Goal: Task Accomplishment & Management: Use online tool/utility

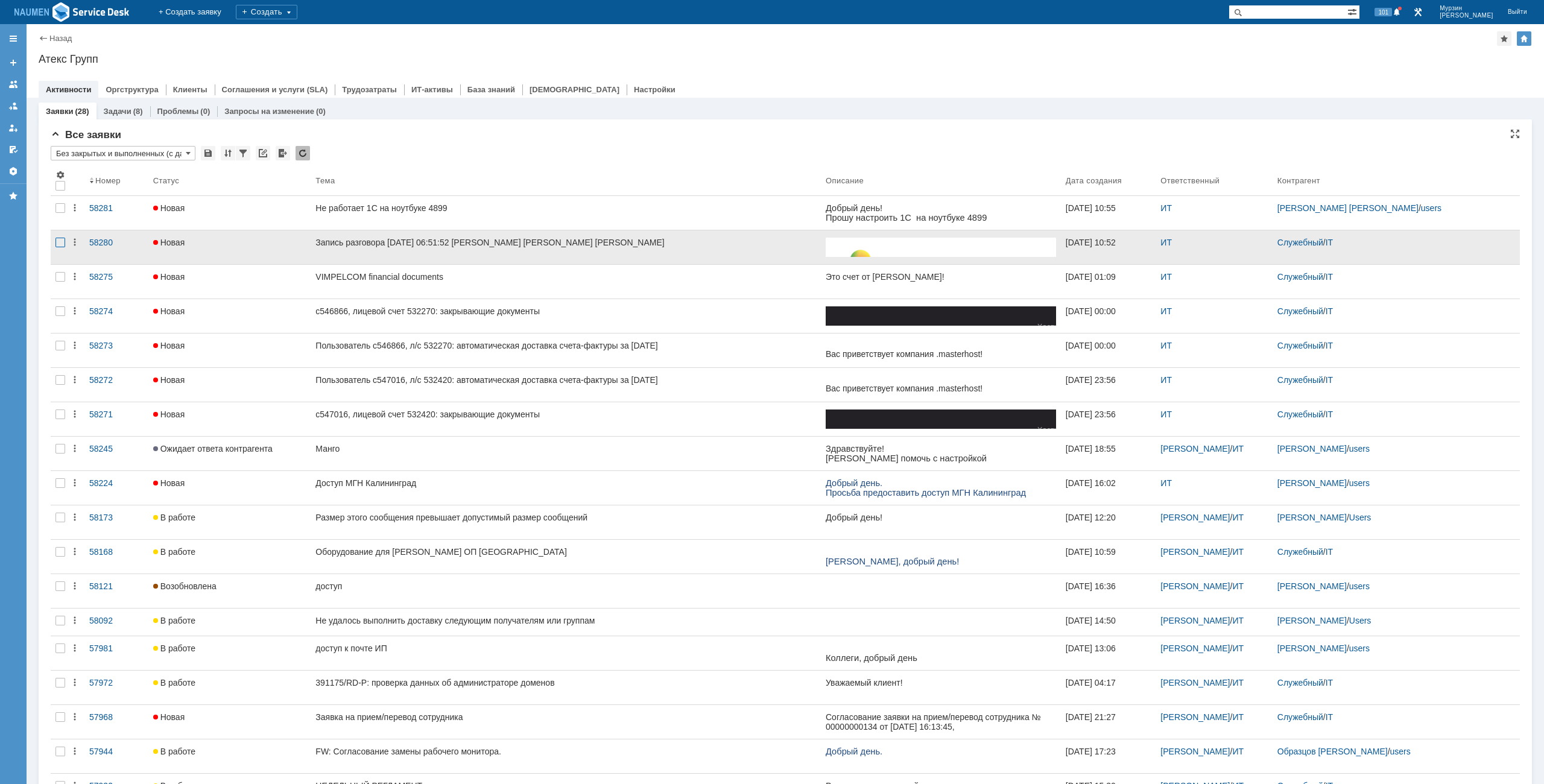
click at [61, 239] on div at bounding box center [61, 243] width 10 height 10
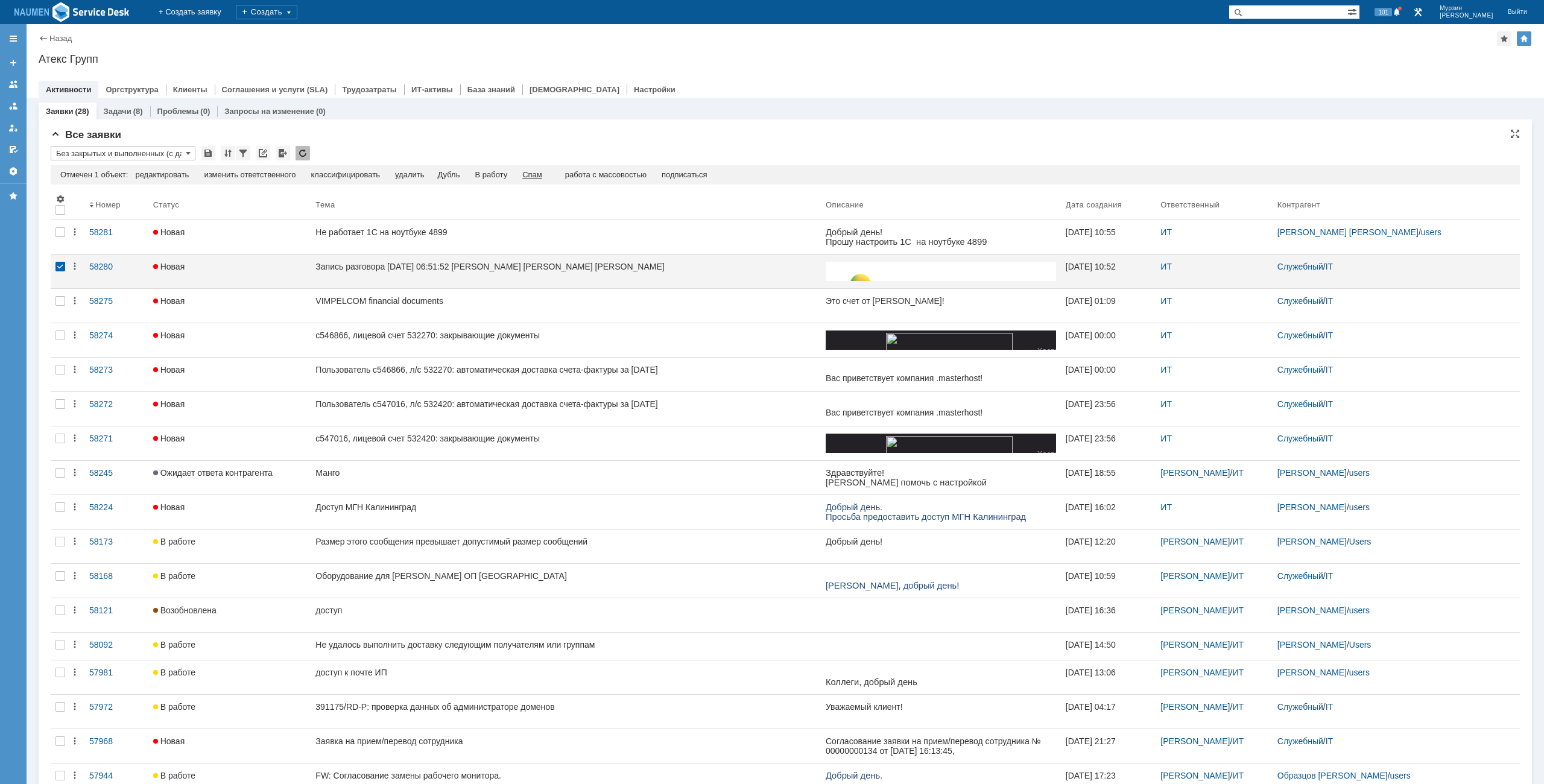
click at [542, 176] on div "Спам" at bounding box center [532, 175] width 20 height 10
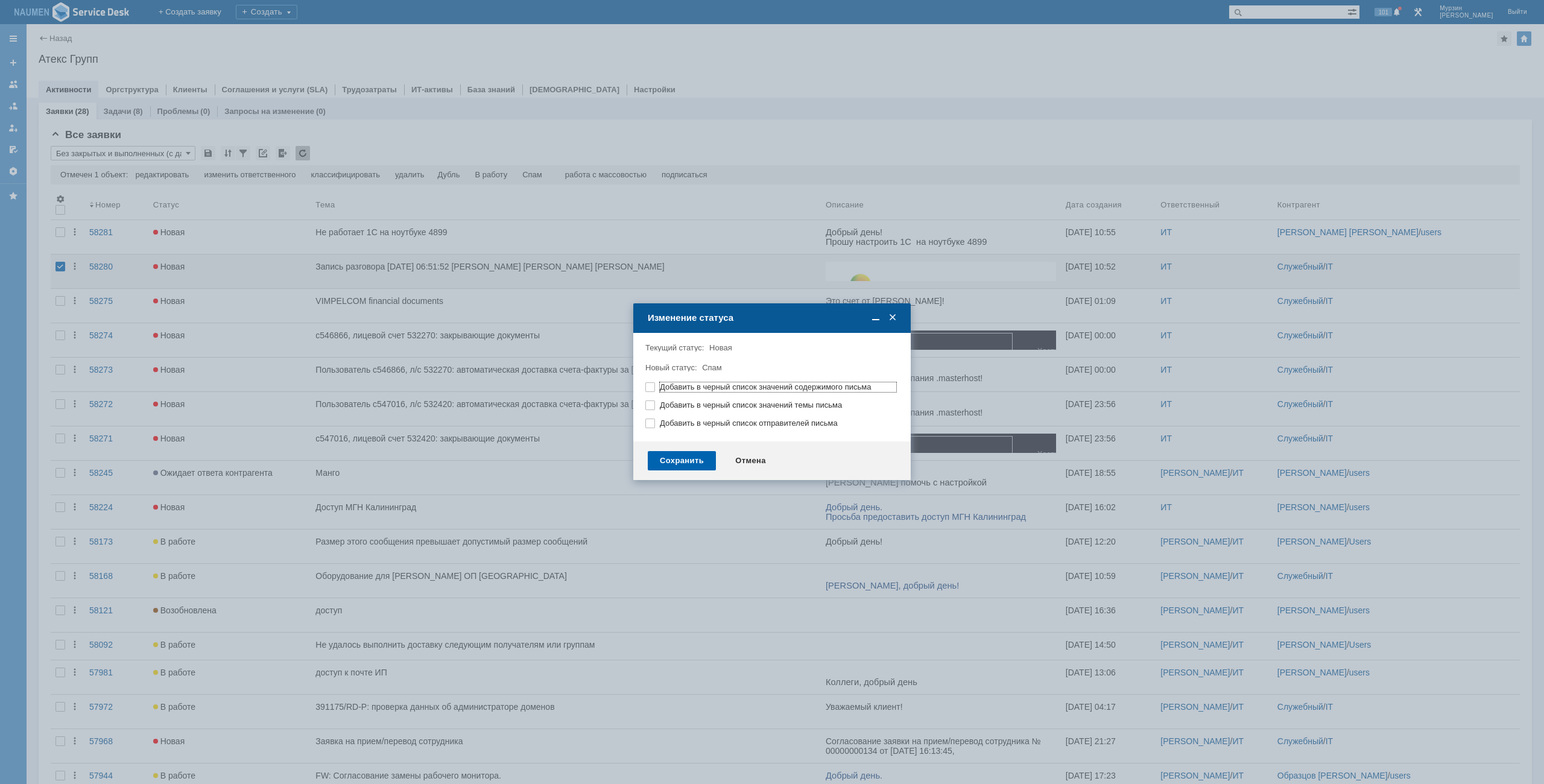
click at [650, 467] on div "Сохранить" at bounding box center [682, 460] width 68 height 19
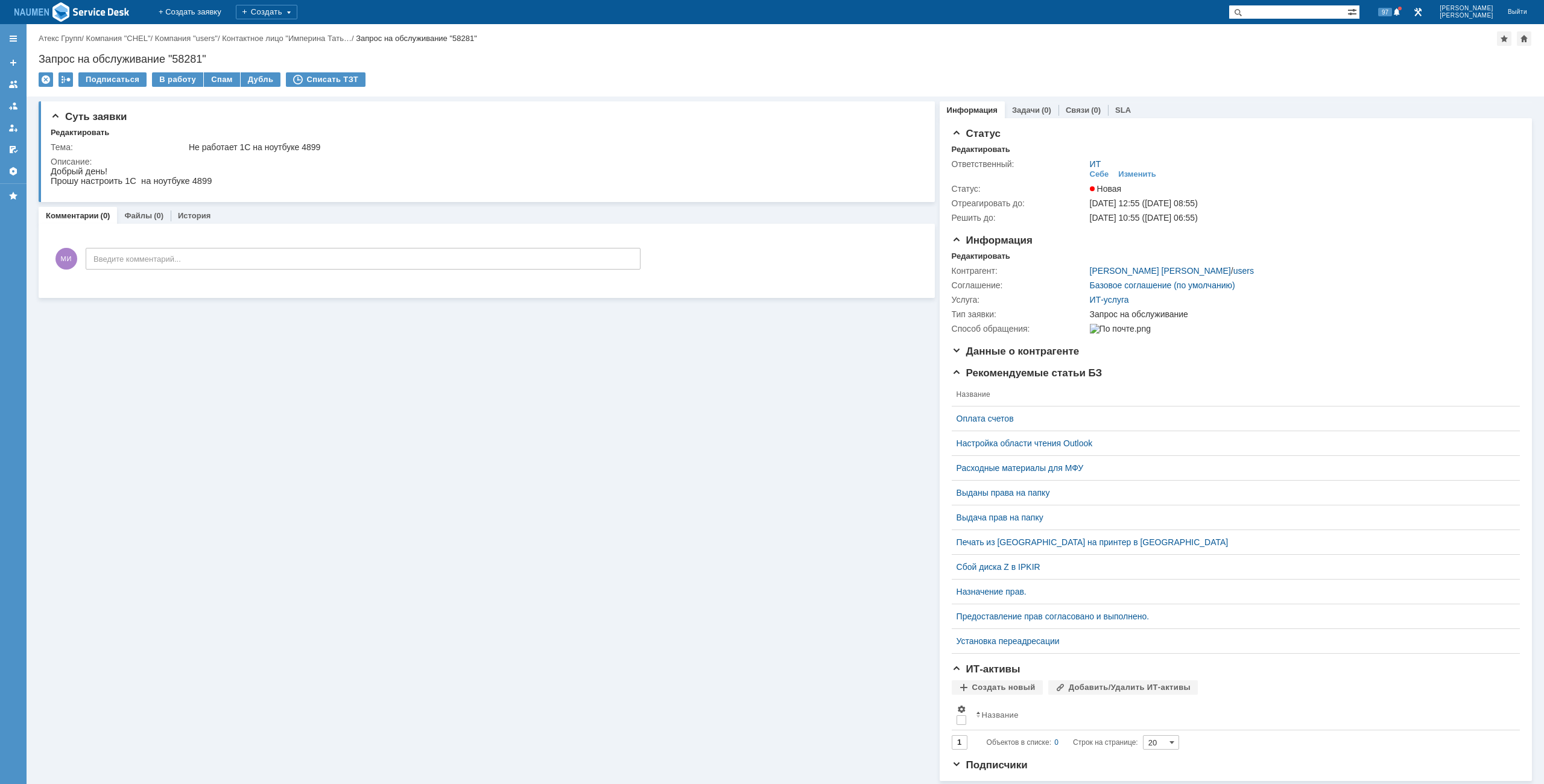
click at [1269, 70] on div "Назад | Атекс Групп / Компания "CHEL" / Компания "users" / Контактное лицо "Имп…" at bounding box center [786, 60] width 1518 height 72
click at [972, 253] on div "Редактировать" at bounding box center [981, 256] width 58 height 10
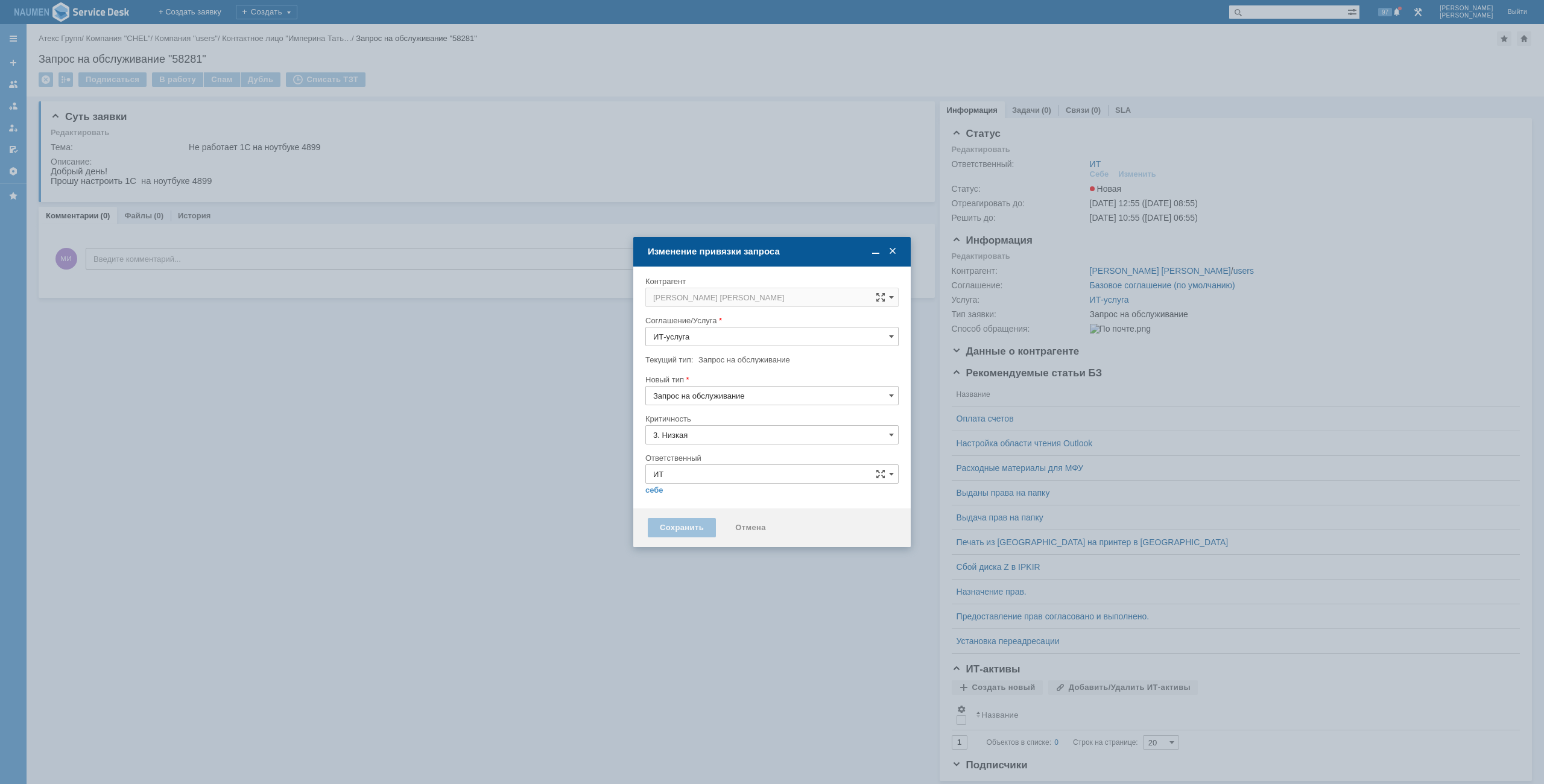
type input "[не указано]"
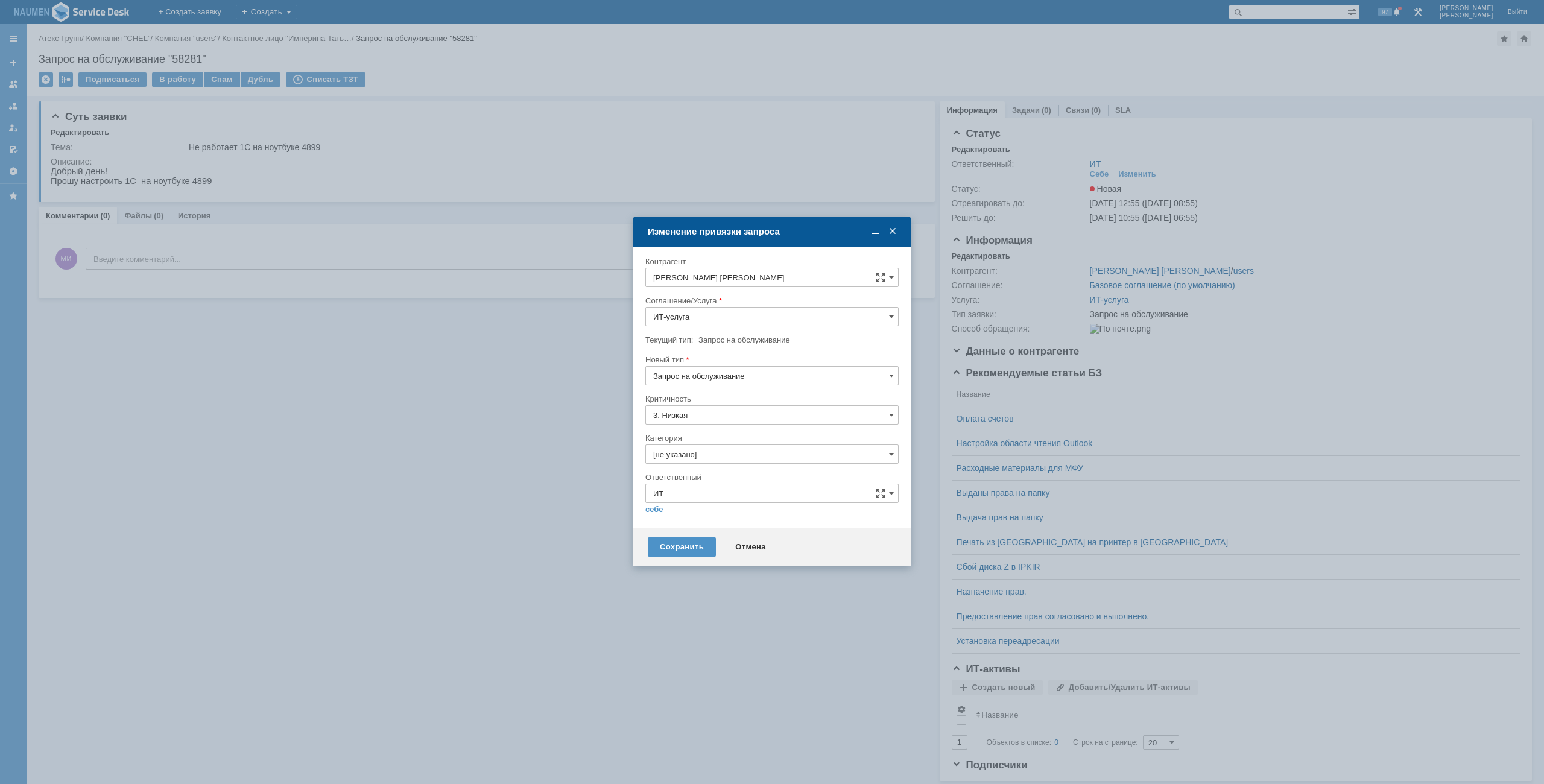
click at [687, 379] on input "Запрос на обслуживание" at bounding box center [772, 375] width 253 height 19
click at [671, 428] on div "Инцидент" at bounding box center [772, 437] width 252 height 19
type input "Инцидент"
click at [686, 459] on input "[не указано]" at bounding box center [772, 453] width 253 height 19
click at [684, 559] on span "Не запускается 1С" at bounding box center [772, 556] width 238 height 10
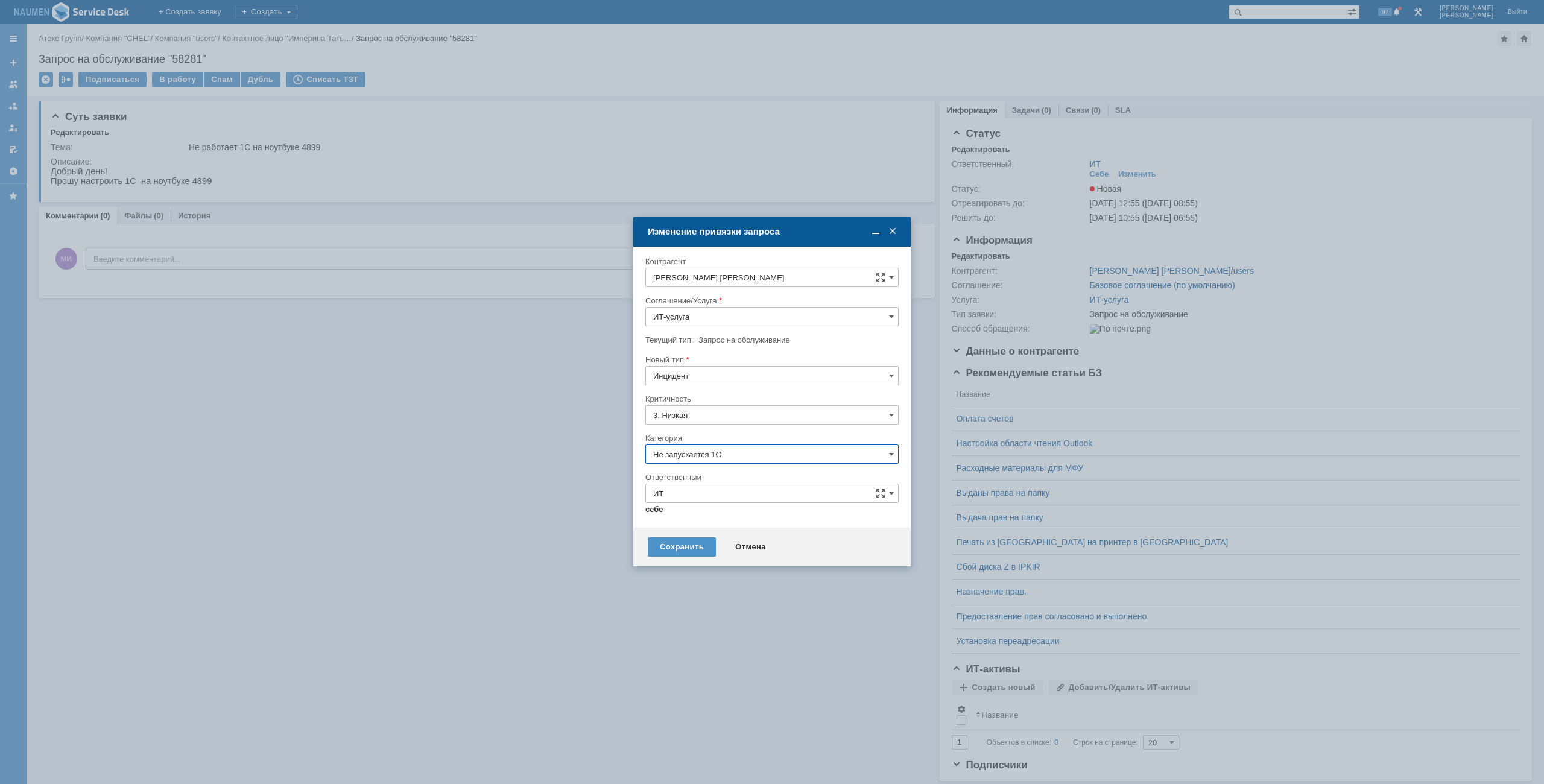
type input "Не запускается 1С"
click at [658, 510] on link "себе" at bounding box center [655, 510] width 18 height 10
type input "[PERSON_NAME]"
click at [672, 537] on div "Сохранить" at bounding box center [682, 542] width 68 height 19
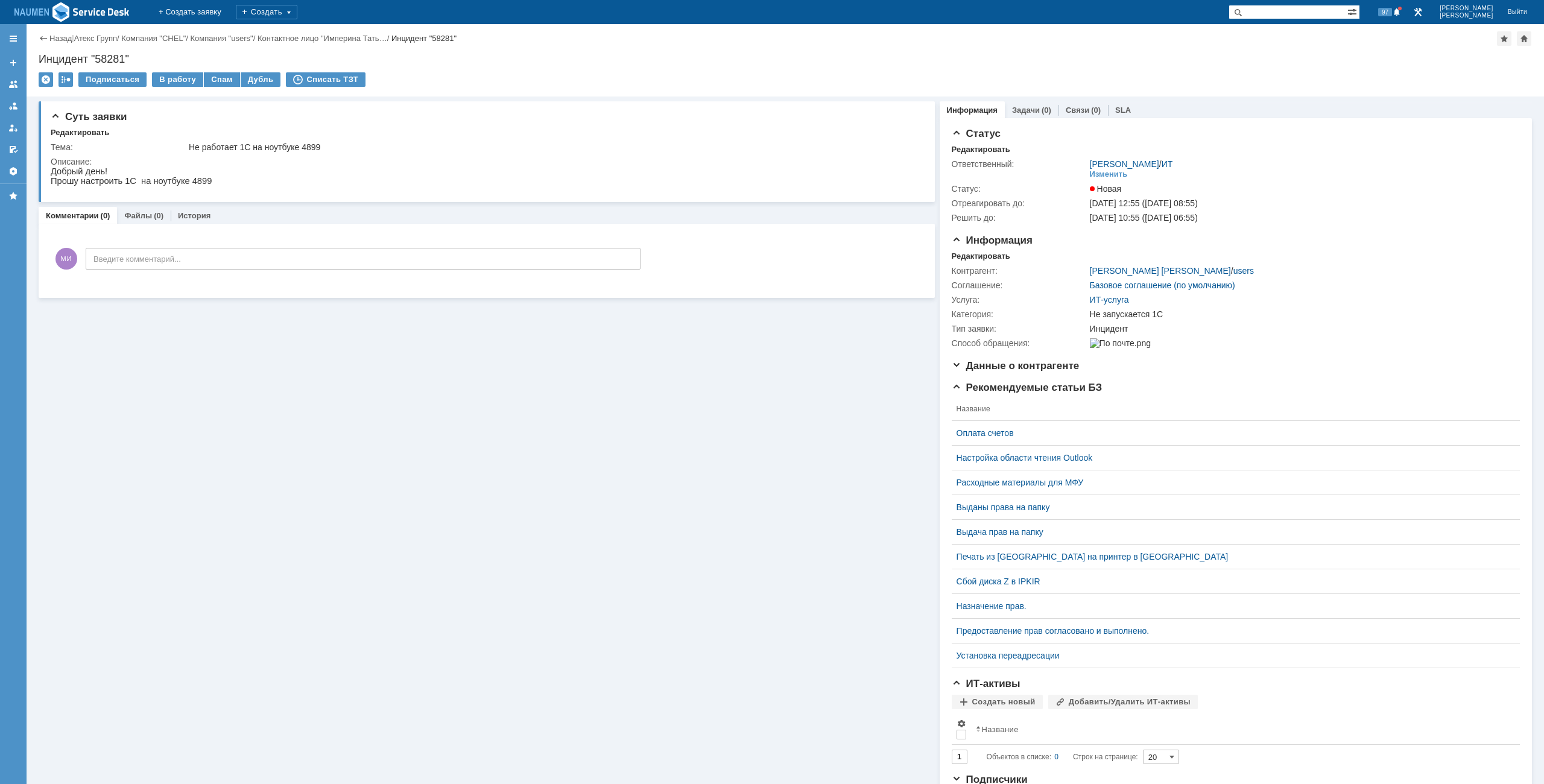
click at [175, 87] on td "В работу" at bounding box center [178, 80] width 52 height 15
click at [175, 83] on div "В работу" at bounding box center [177, 80] width 51 height 15
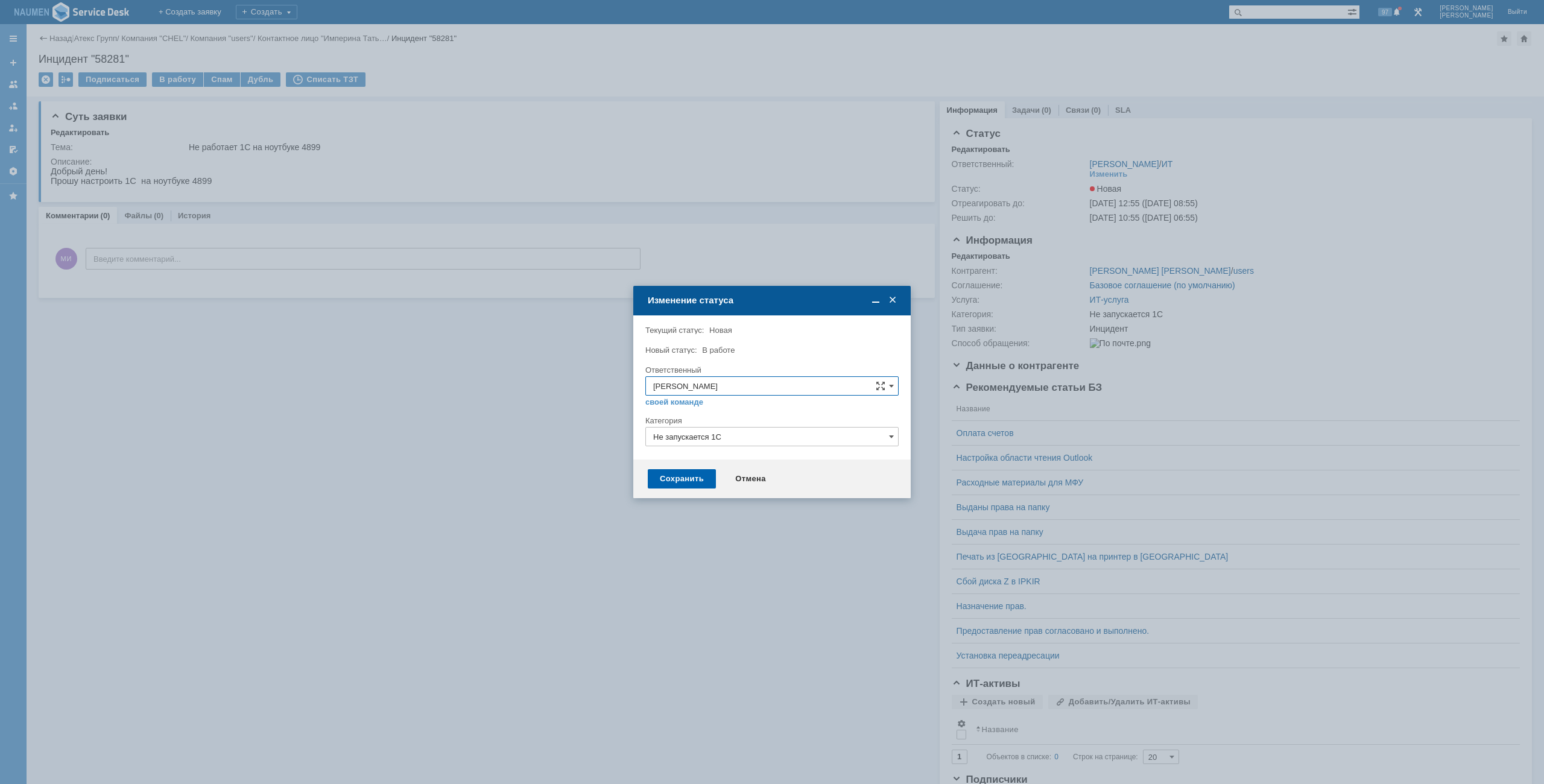
click at [692, 479] on div "Сохранить" at bounding box center [682, 479] width 68 height 19
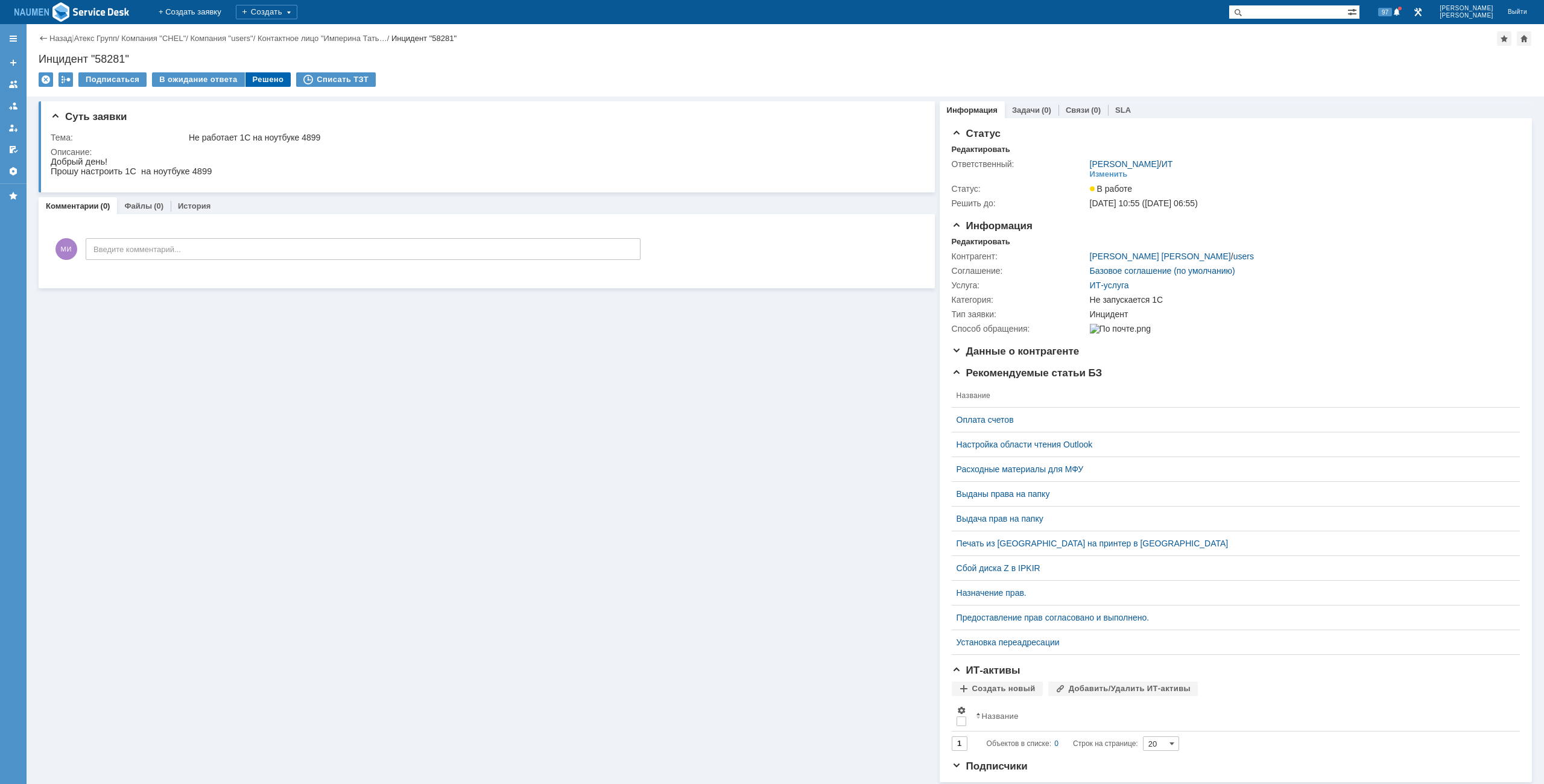
click at [263, 81] on div "Решено" at bounding box center [268, 80] width 46 height 15
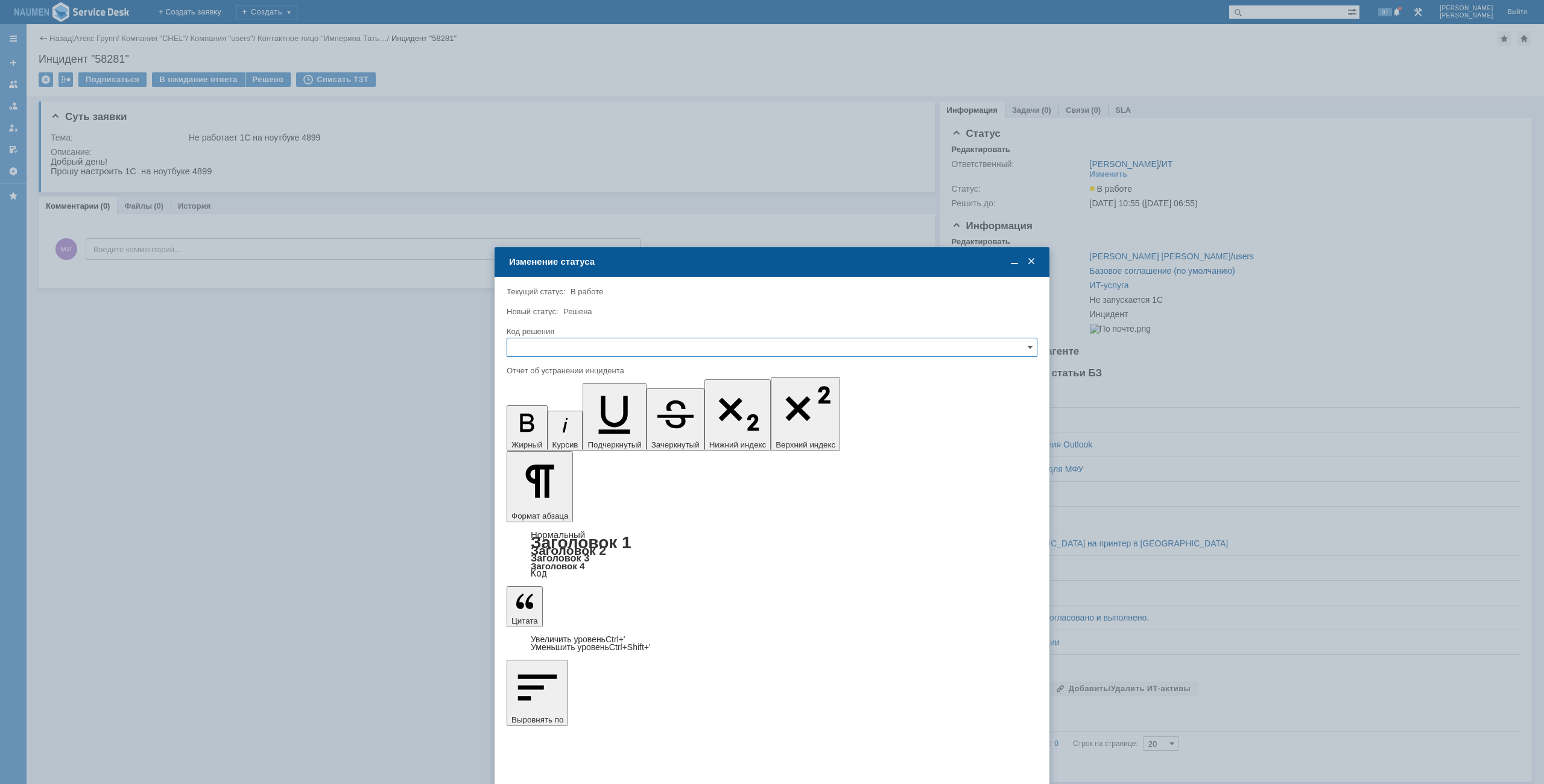
click at [592, 347] on input "text" at bounding box center [772, 347] width 531 height 19
click at [554, 427] on span "Решено" at bounding box center [772, 429] width 515 height 10
type input "Решено"
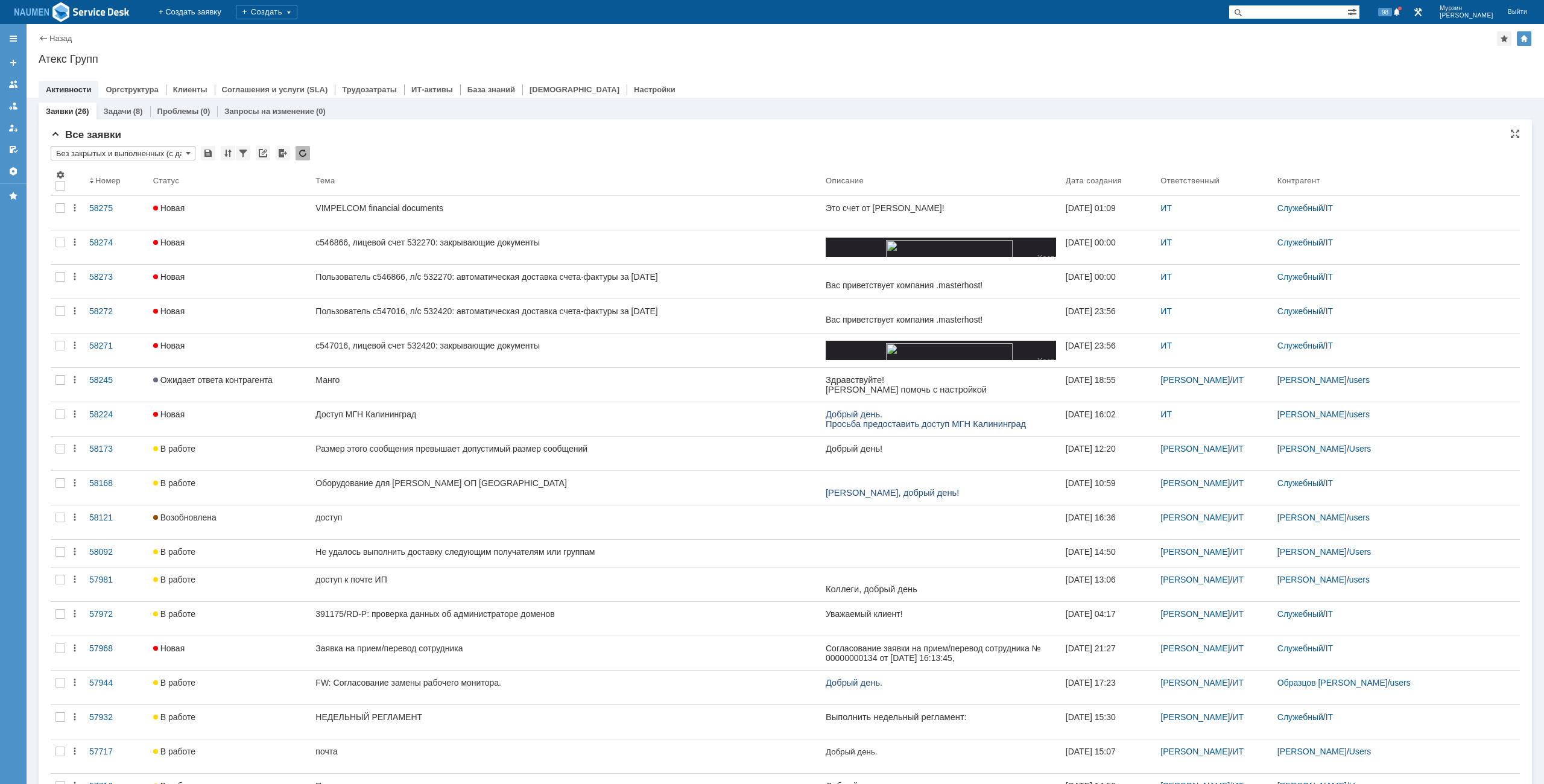
click at [713, 53] on div "Атекс Групп" at bounding box center [785, 58] width 1493 height 12
click at [617, 40] on div "Назад | Атекс Групп" at bounding box center [785, 39] width 1493 height 15
click at [969, 61] on div "Атекс Групп" at bounding box center [785, 58] width 1493 height 12
click at [889, 73] on div at bounding box center [785, 77] width 1493 height 10
